Goal: Information Seeking & Learning: Learn about a topic

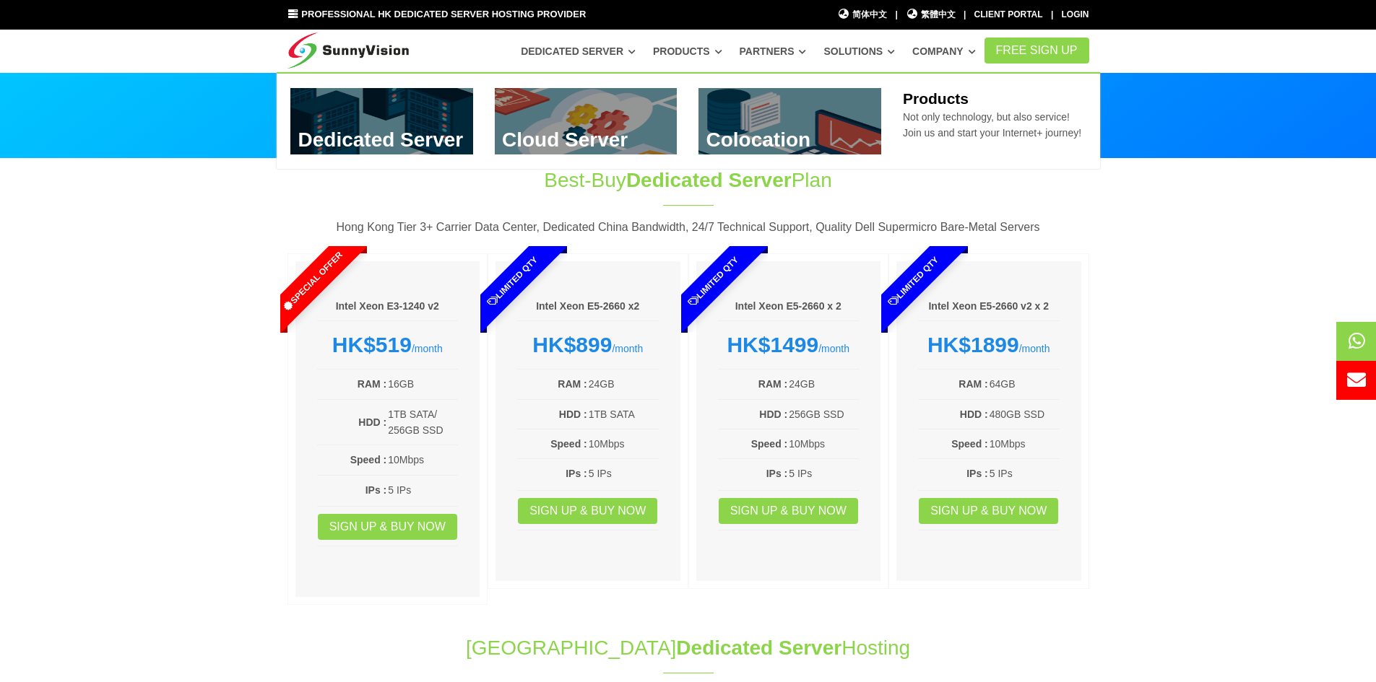
click at [722, 49] on link "Products" at bounding box center [687, 51] width 69 height 26
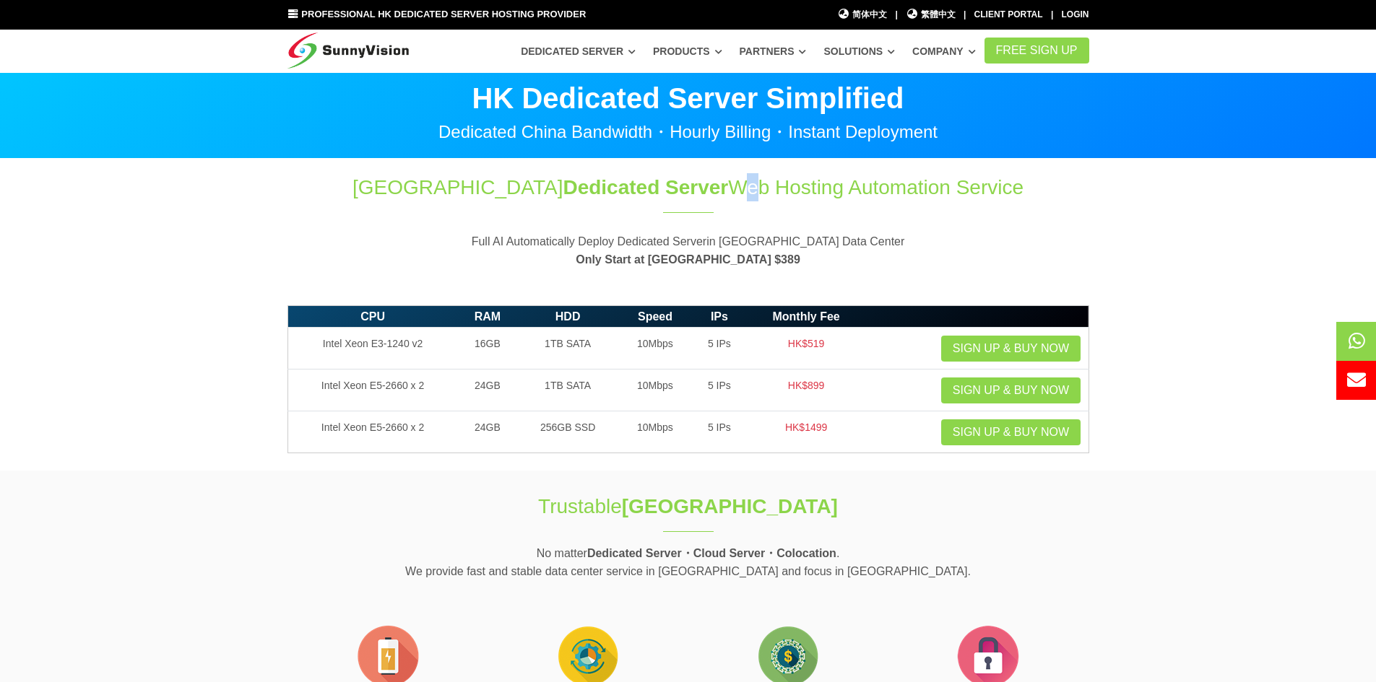
drag, startPoint x: 681, startPoint y: 194, endPoint x: 698, endPoint y: 192, distance: 17.4
click at [698, 192] on h1 "Hong Kong Dedicated Server Web Hosting Automation Service" at bounding box center [688, 187] width 802 height 28
drag, startPoint x: 698, startPoint y: 192, endPoint x: 786, endPoint y: 186, distance: 88.3
click at [786, 186] on h1 "Hong Kong Dedicated Server Web Hosting Automation Service" at bounding box center [688, 187] width 802 height 28
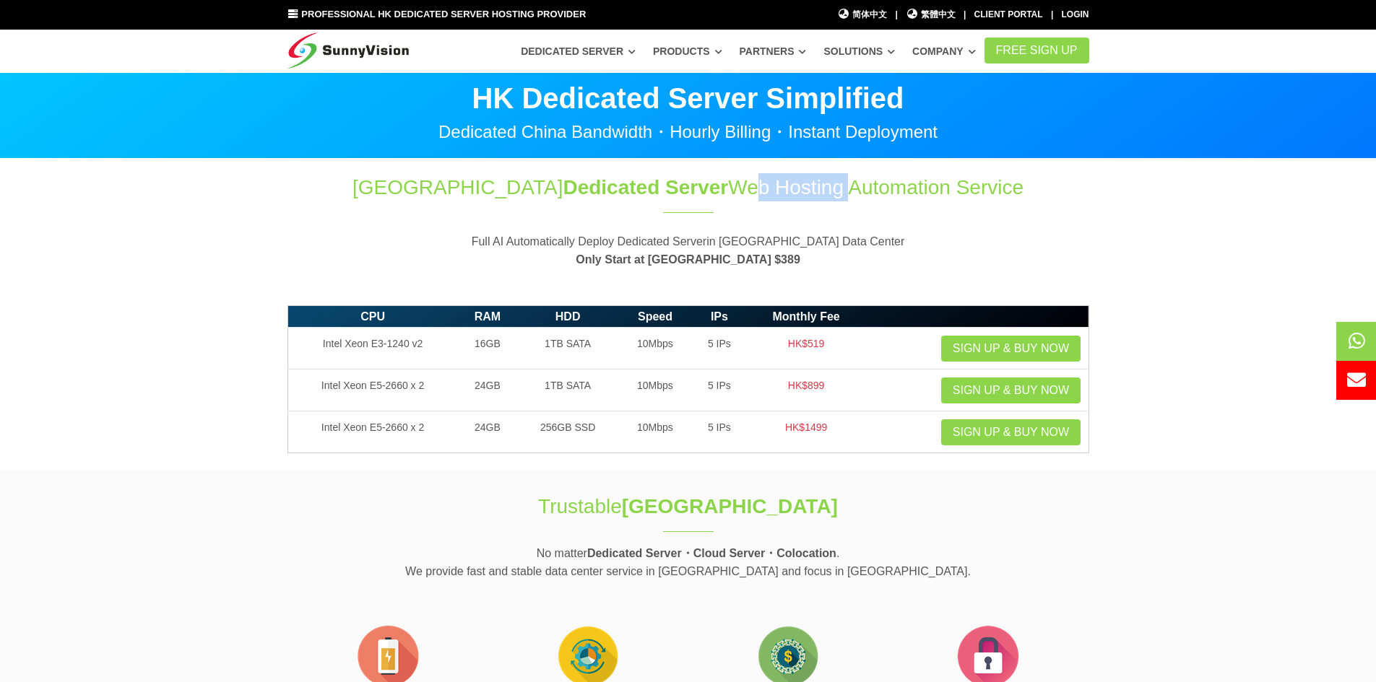
click at [786, 186] on h1 "Hong Kong Dedicated Server Web Hosting Automation Service" at bounding box center [688, 187] width 802 height 28
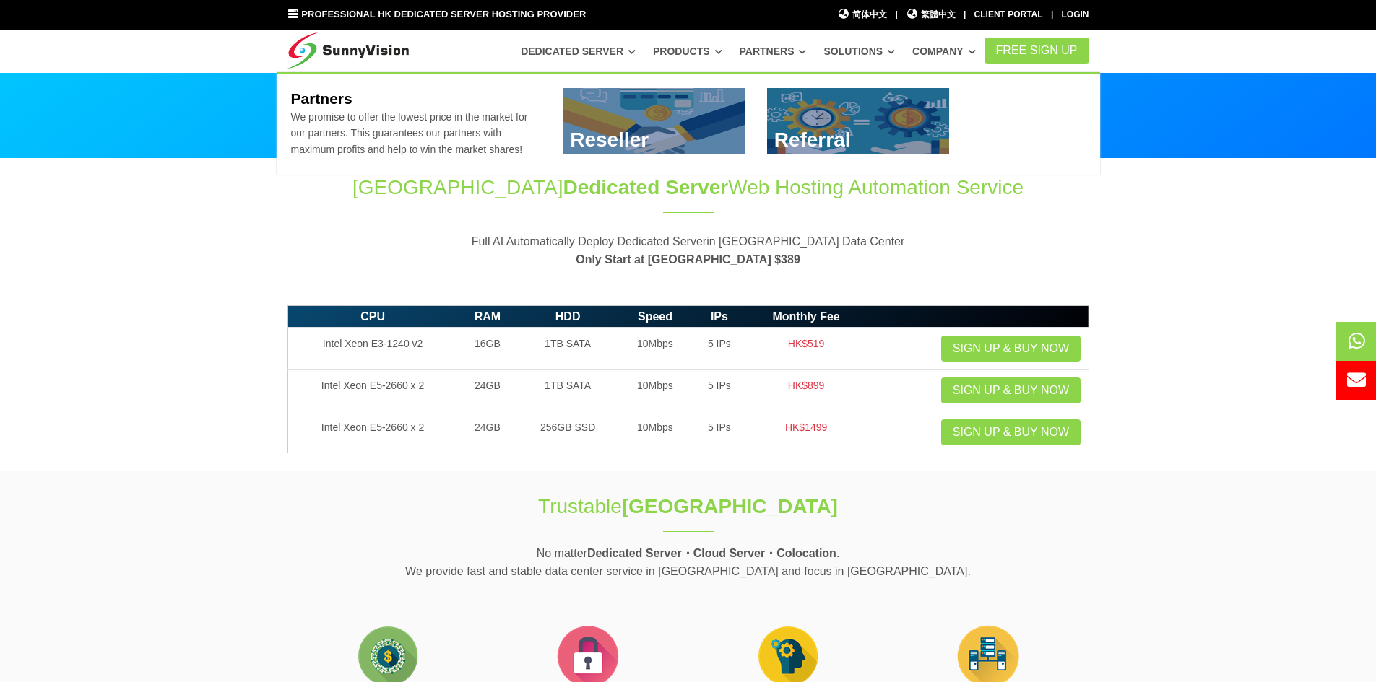
click at [789, 48] on link "Partners" at bounding box center [772, 51] width 67 height 26
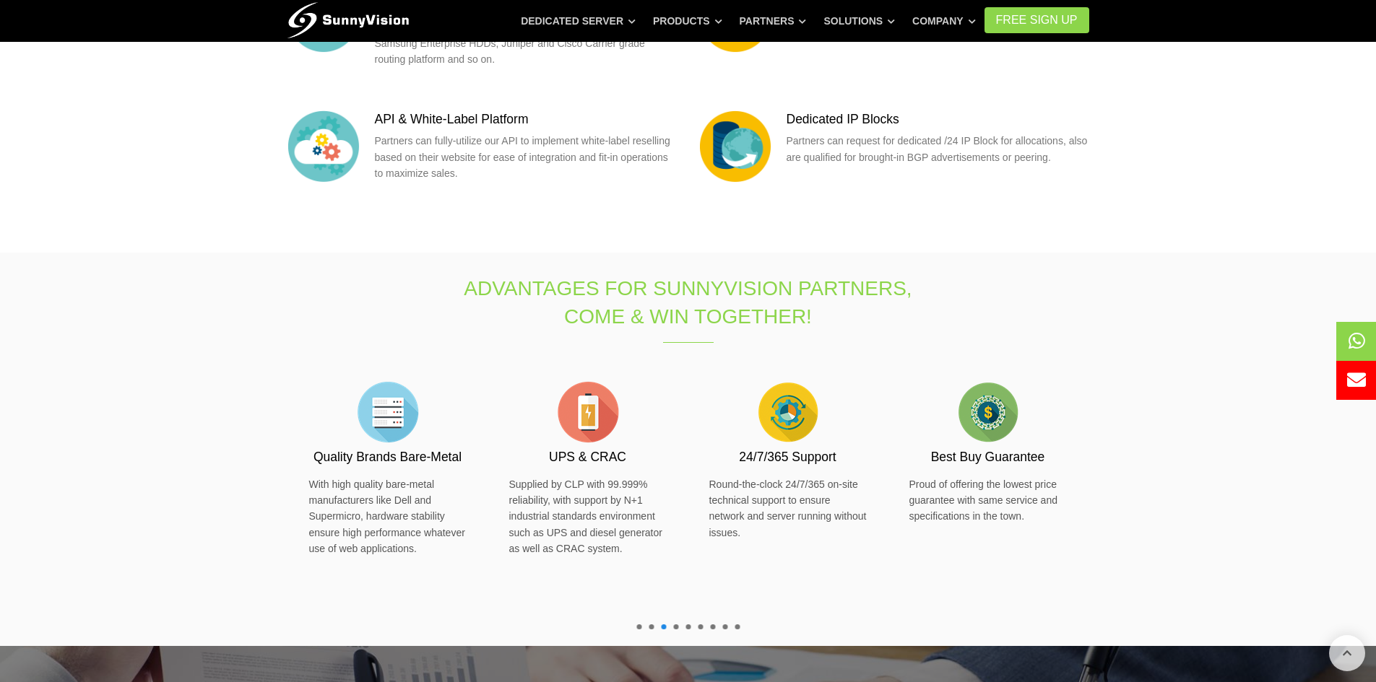
scroll to position [217, 0]
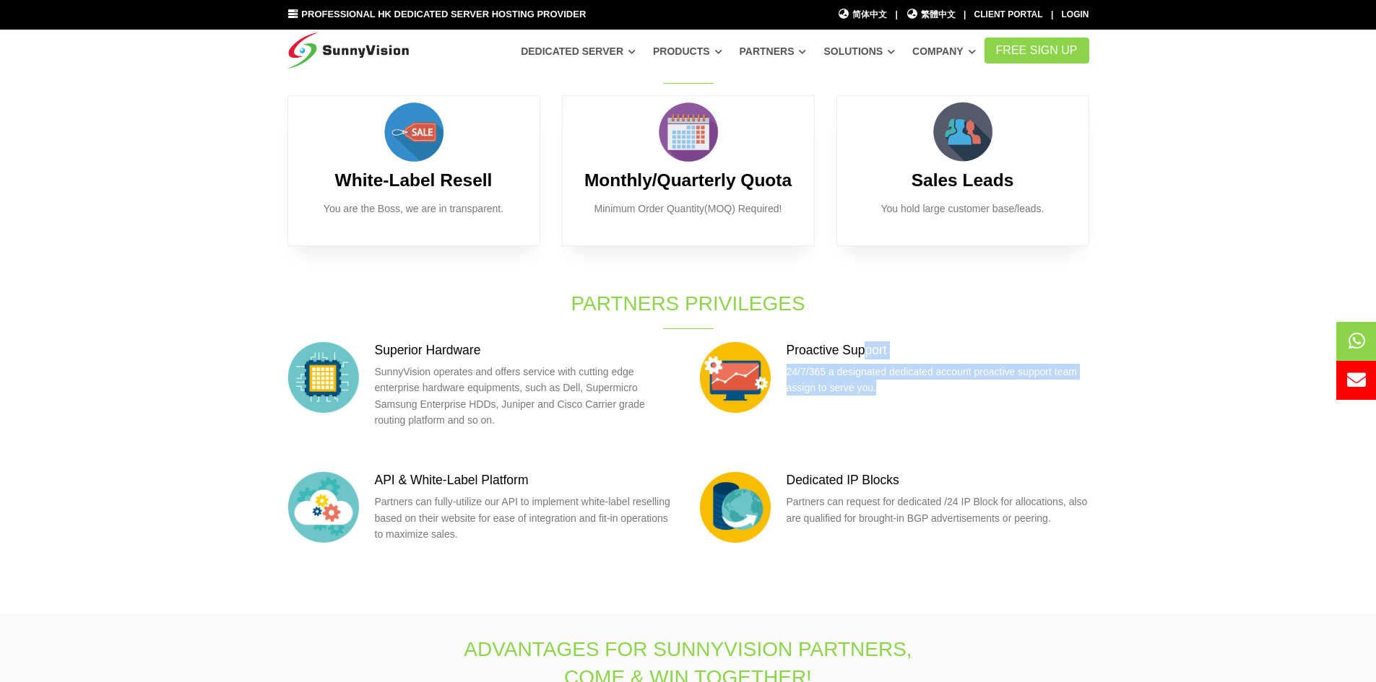
drag, startPoint x: 886, startPoint y: 433, endPoint x: 862, endPoint y: 373, distance: 64.5
click at [862, 373] on div "Proactive Support 24/7/365 a designated dedicated account proactive support tea…" at bounding box center [894, 378] width 390 height 72
click at [862, 360] on h3 "Proactive Support" at bounding box center [937, 351] width 303 height 18
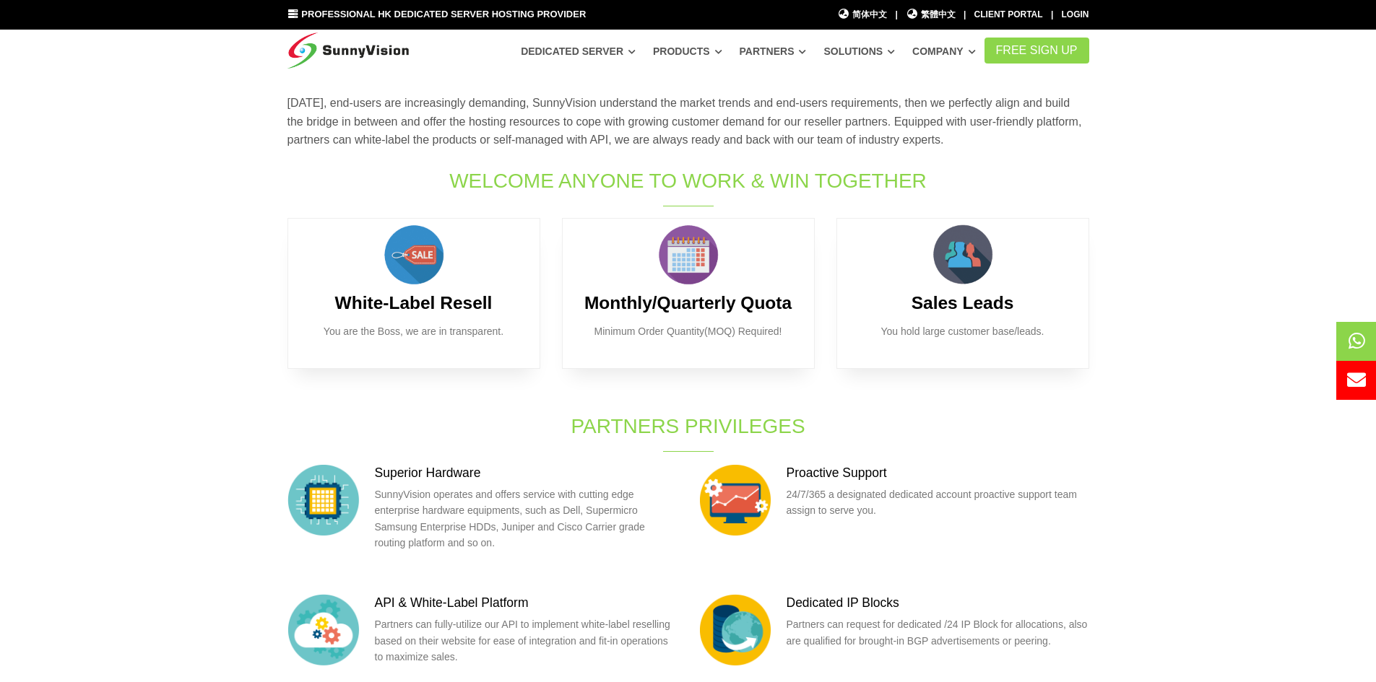
scroll to position [0, 0]
